Goal: Book appointment/travel/reservation

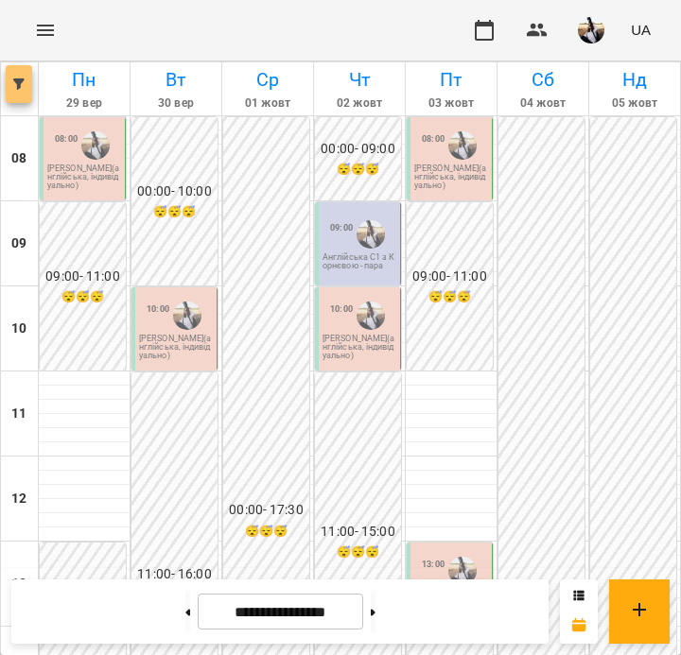
click at [17, 85] on icon "button" at bounding box center [18, 83] width 11 height 11
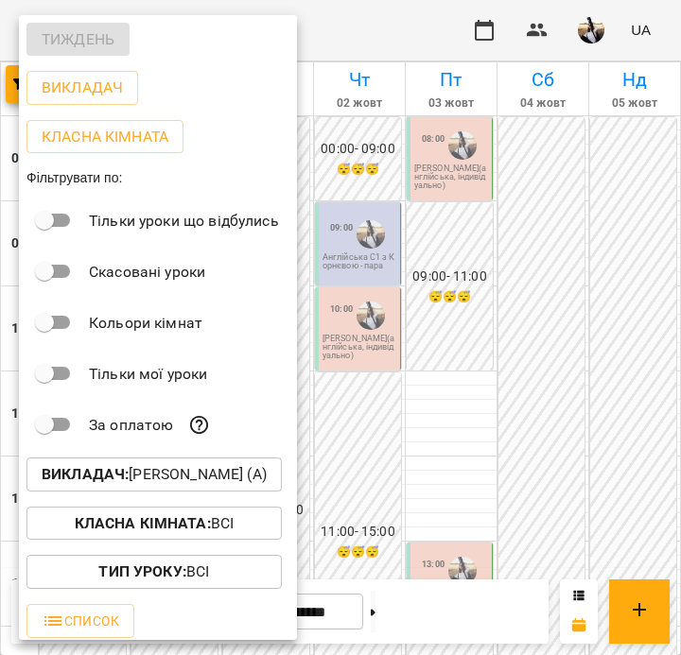
scroll to position [94, 0]
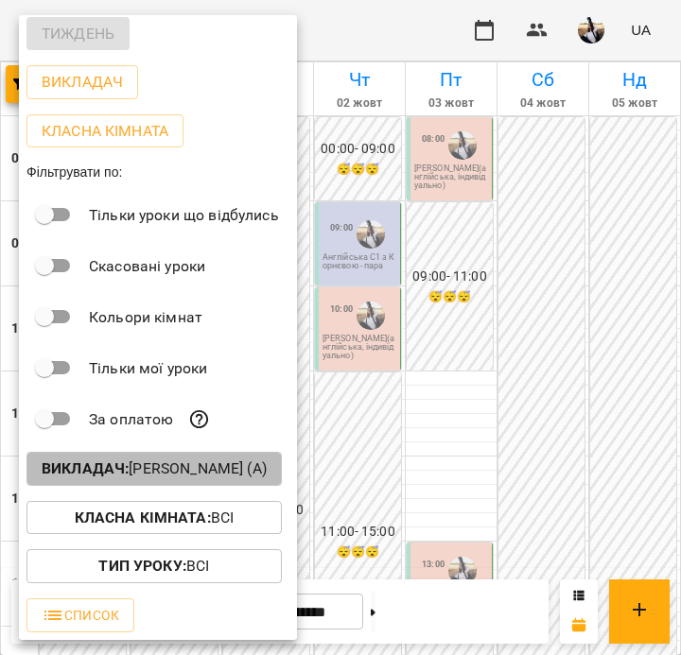
click at [96, 468] on b "Викладач :" at bounding box center [85, 469] width 87 height 18
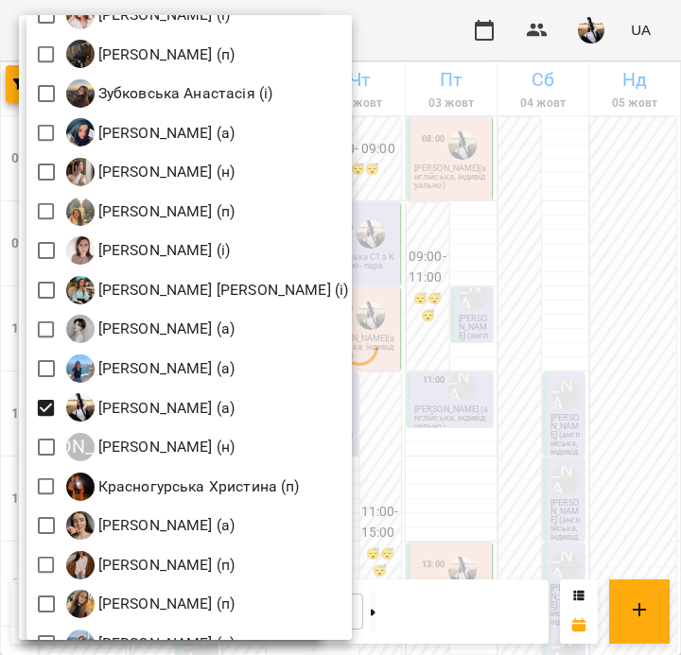
scroll to position [1327, 0]
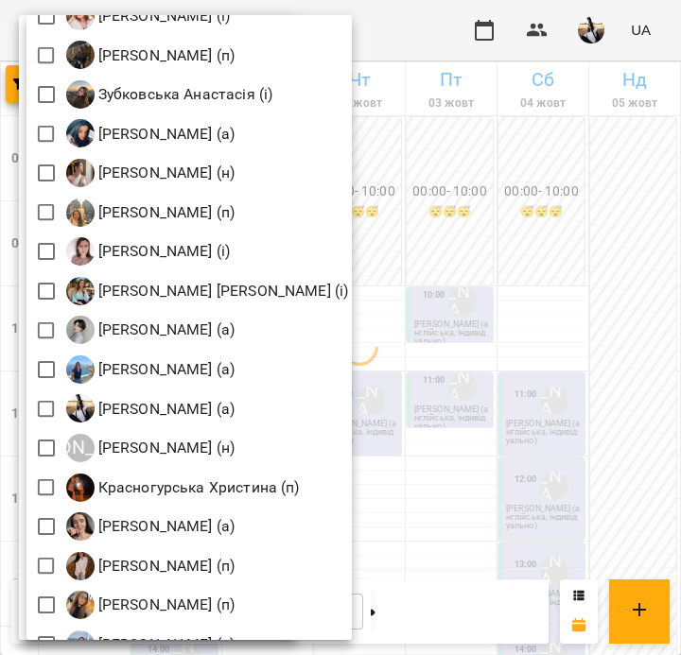
click at [554, 212] on div at bounding box center [340, 327] width 681 height 655
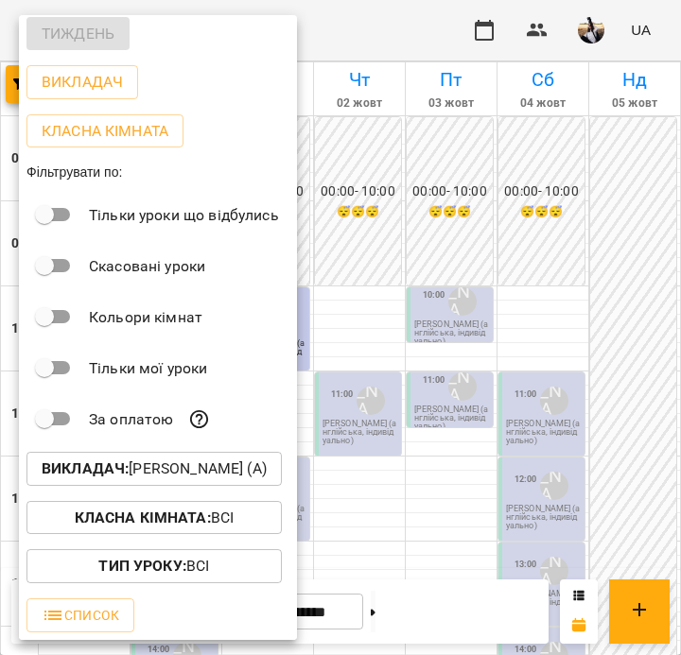
click at [554, 212] on div at bounding box center [340, 327] width 681 height 655
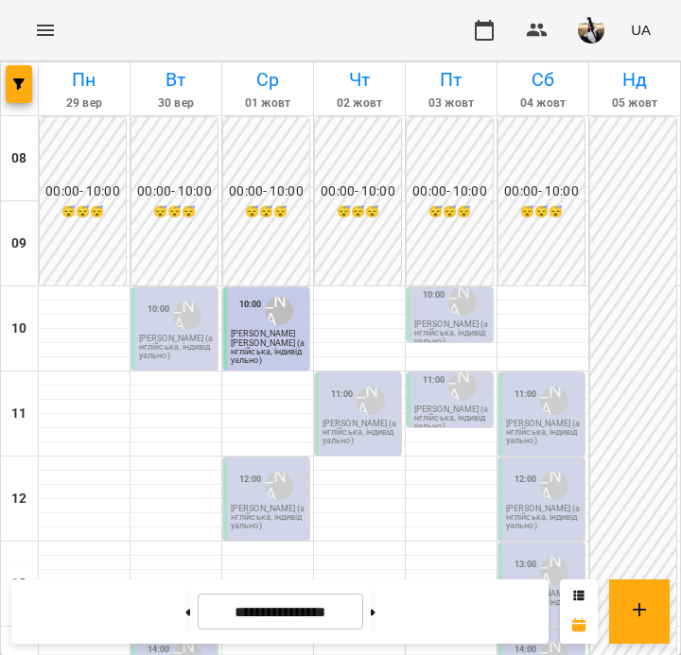
click at [470, 330] on p "[PERSON_NAME] (англійська, індивідуально)" at bounding box center [451, 334] width 75 height 26
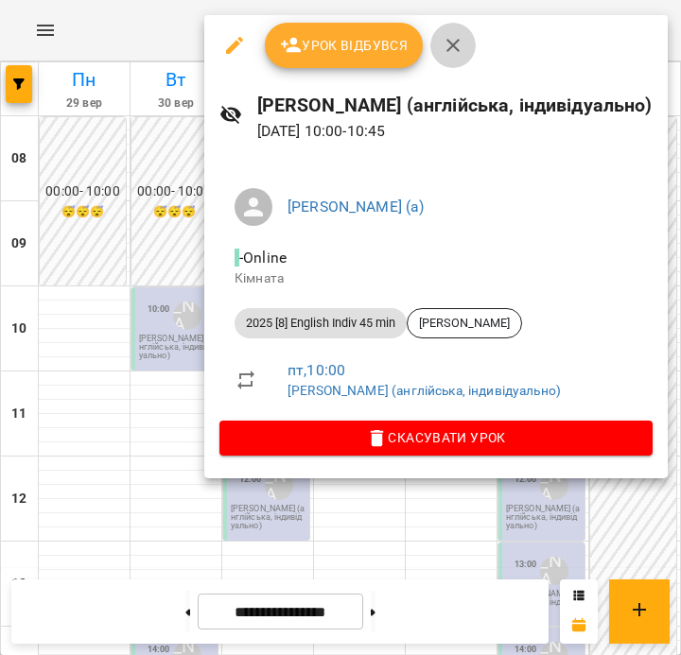
click at [447, 41] on icon "button" at bounding box center [452, 45] width 13 height 13
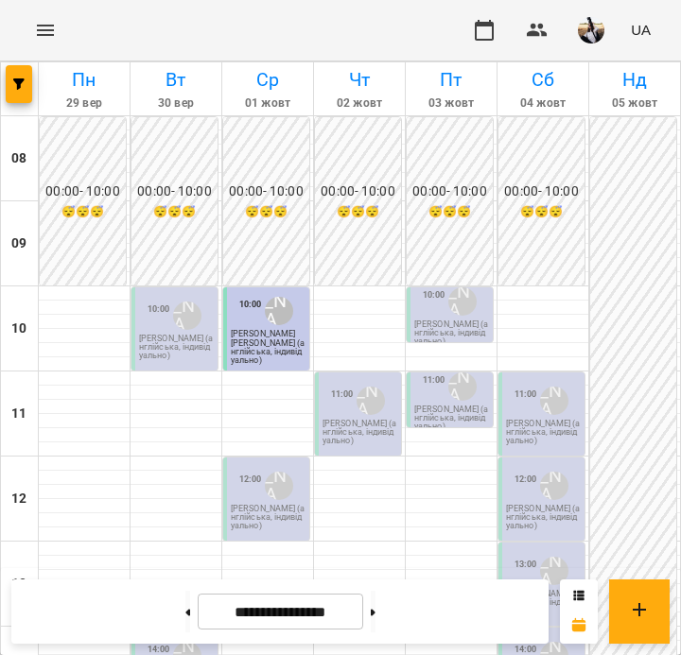
scroll to position [237, 0]
click at [520, 468] on div "12:00" at bounding box center [525, 486] width 23 height 36
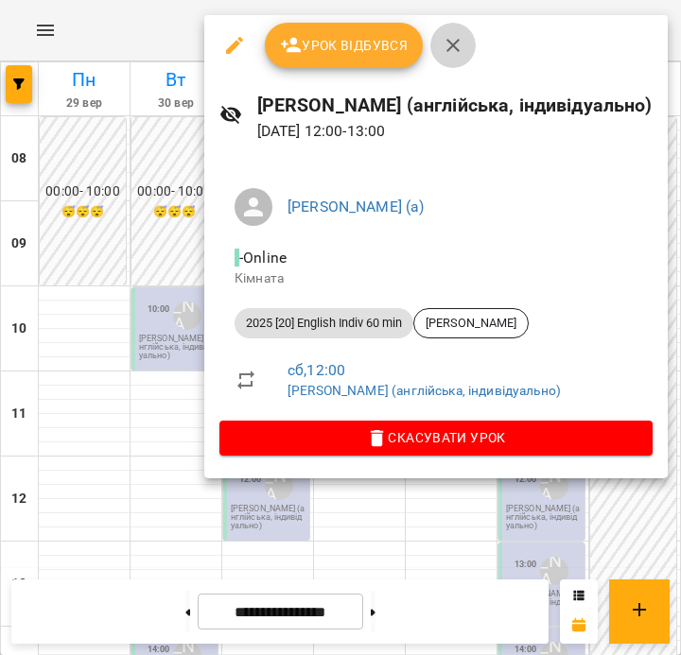
click at [456, 43] on icon "button" at bounding box center [453, 45] width 23 height 23
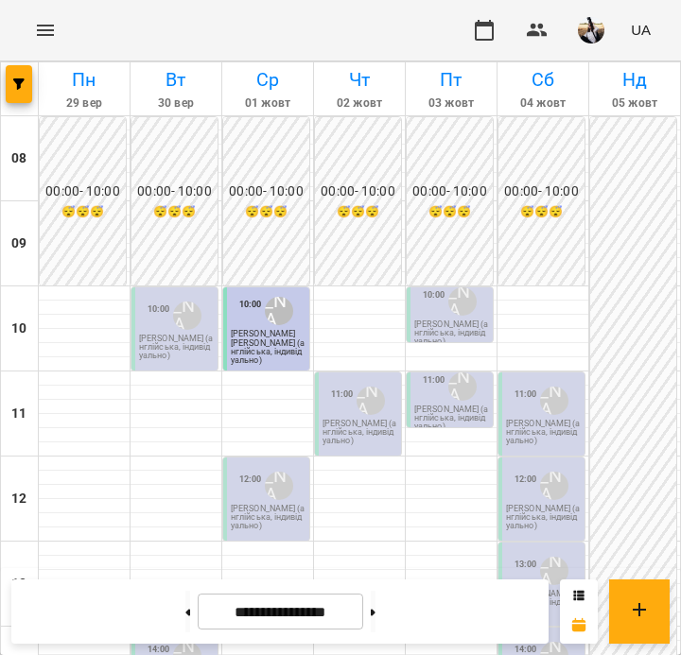
click at [522, 420] on p "[PERSON_NAME] (англійська, індивідуально)" at bounding box center [543, 433] width 75 height 26
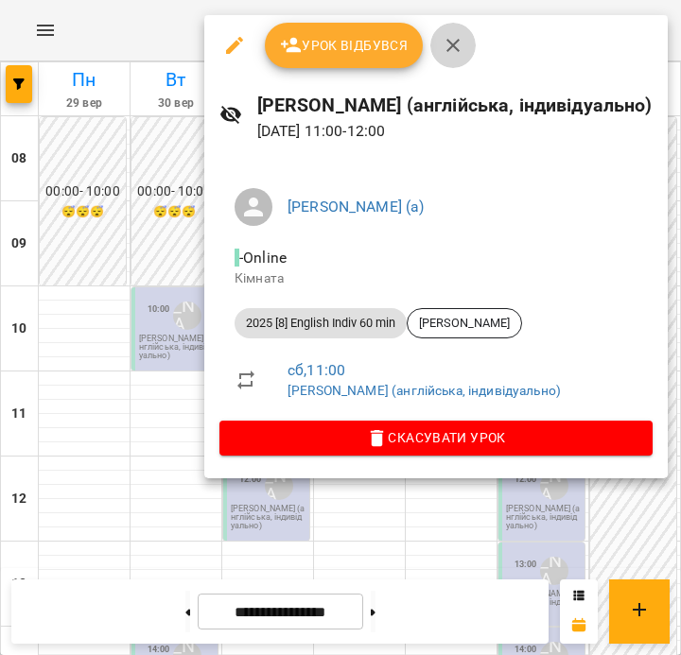
click at [442, 43] on icon "button" at bounding box center [453, 45] width 23 height 23
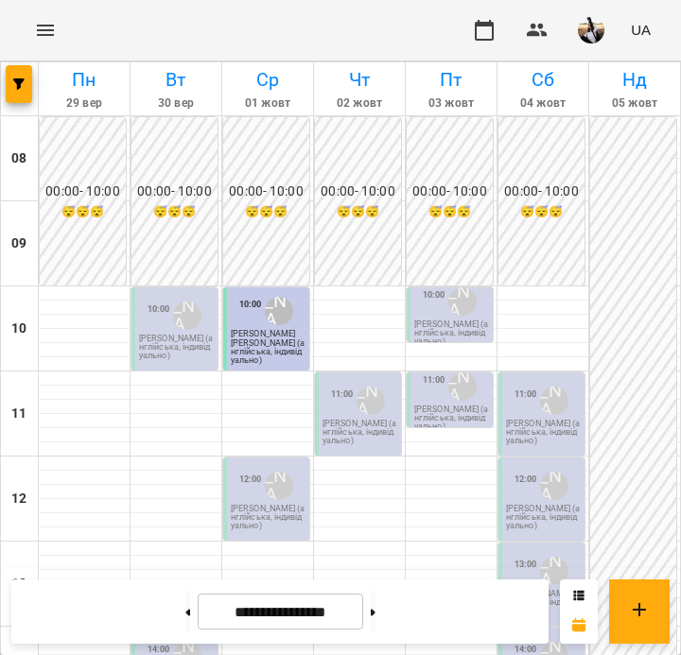
scroll to position [114, 0]
click at [440, 284] on div "10:00" at bounding box center [434, 302] width 23 height 36
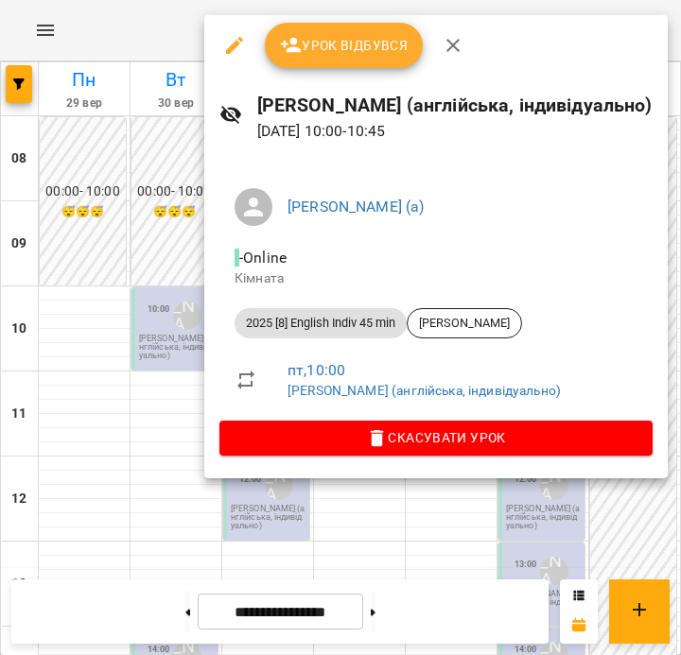
click at [452, 50] on icon "button" at bounding box center [453, 45] width 23 height 23
